Goal: Use online tool/utility

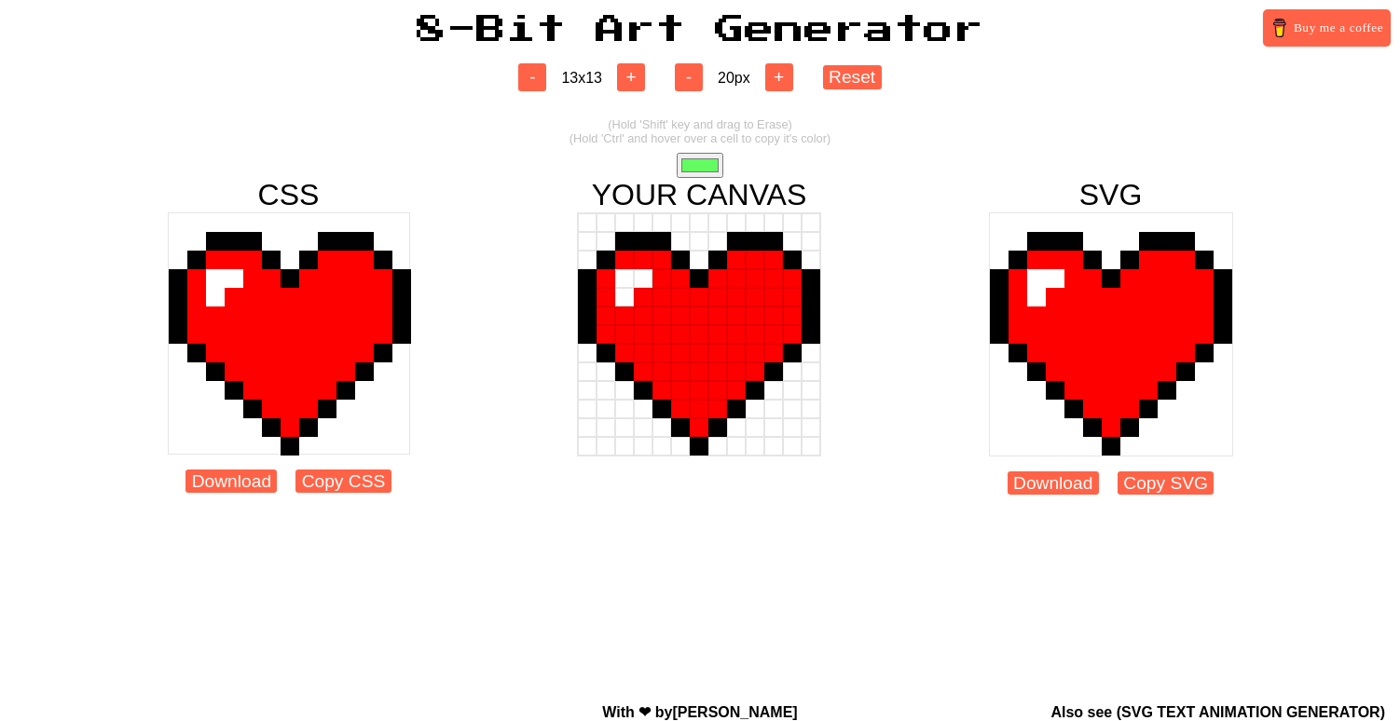
click at [1046, 159] on div "- 13 x 13 + - 20 px + Reset (Hold 'Shift' key and drag to Erase) (Hold 'Ctrl' a…" at bounding box center [700, 300] width 1400 height 510
click at [709, 258] on div at bounding box center [717, 260] width 19 height 19
click at [717, 281] on div at bounding box center [717, 278] width 19 height 19
click at [717, 304] on div at bounding box center [717, 297] width 19 height 19
click at [717, 319] on div at bounding box center [717, 316] width 19 height 19
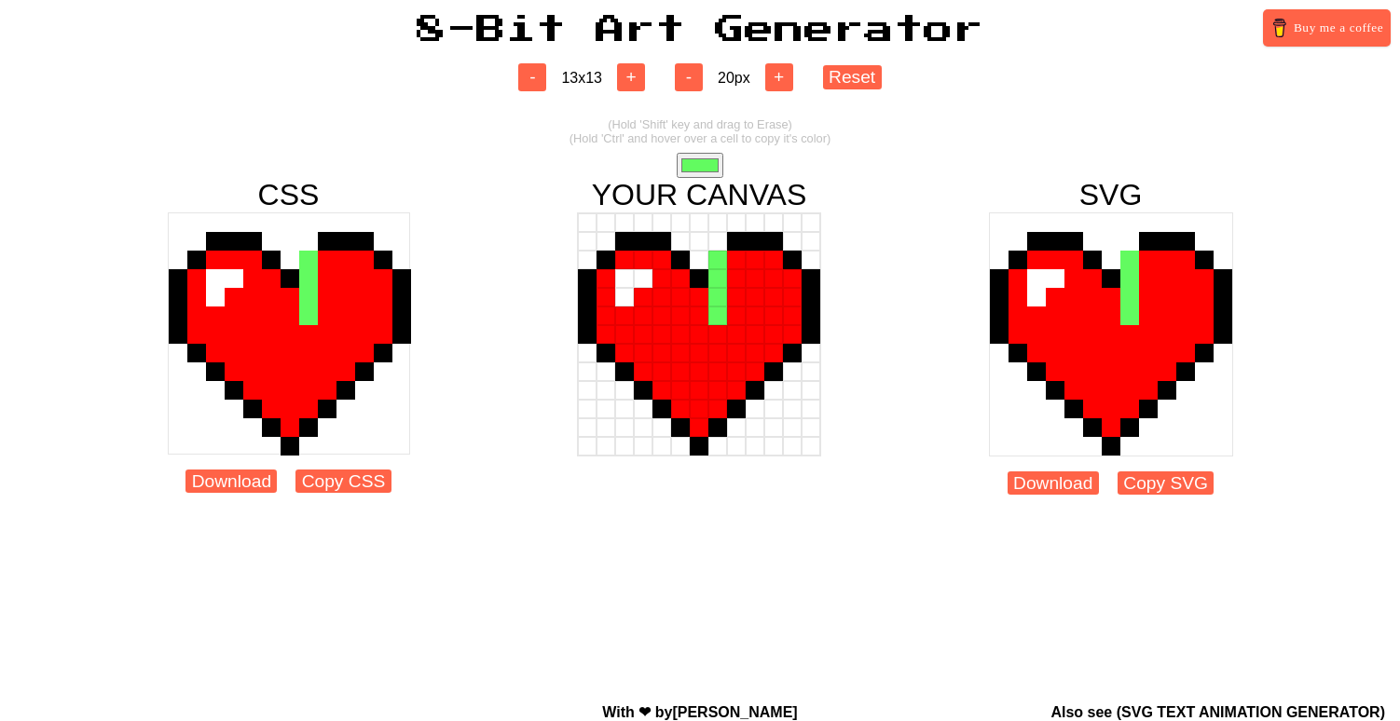
click at [717, 333] on div at bounding box center [717, 334] width 19 height 19
click at [854, 100] on div "- 13 x 13 + - 20 px + Reset (Hold 'Shift' key and drag to Erase) (Hold 'Ctrl' a…" at bounding box center [700, 300] width 1400 height 510
click at [854, 89] on div "- 13 x 13 + - 20 px + Reset" at bounding box center [700, 77] width 1400 height 28
